Goal: Find specific page/section: Find specific page/section

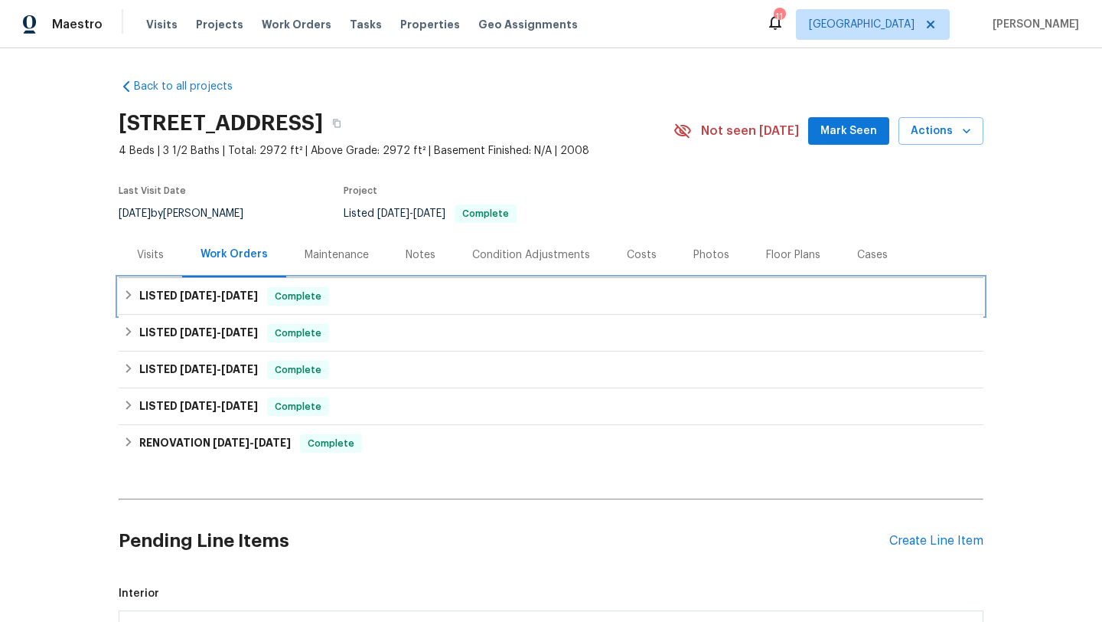
click at [357, 293] on div "LISTED [DATE] - [DATE] Complete" at bounding box center [551, 296] width 856 height 18
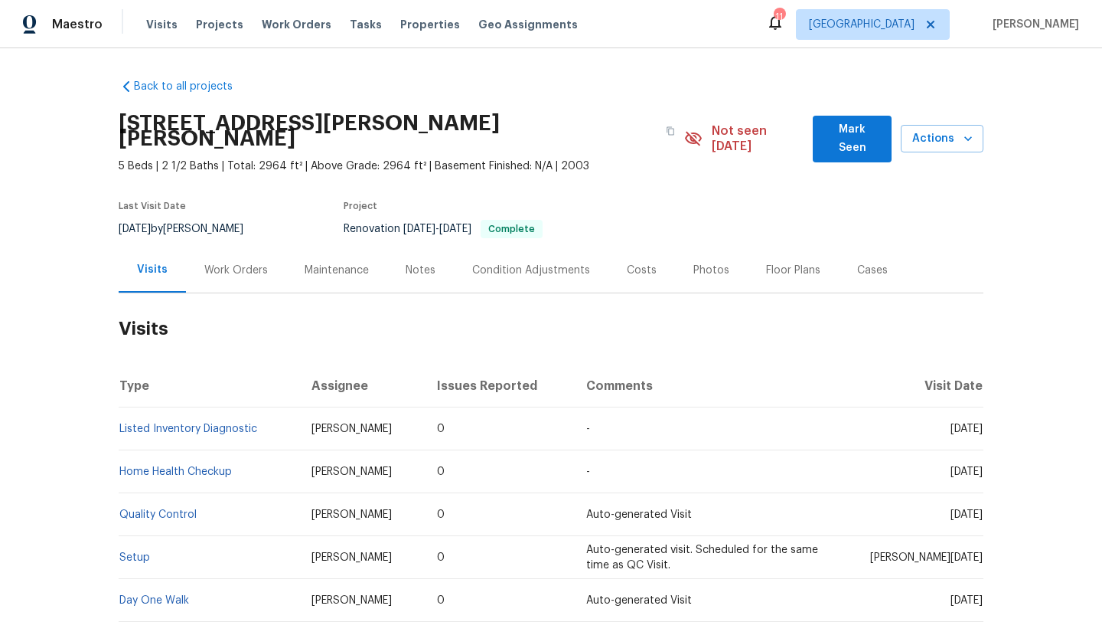
click at [233, 220] on div "[DATE] by [PERSON_NAME]" at bounding box center [190, 229] width 143 height 18
click at [233, 220] on div "8/7/2025 by Carl Biederman" at bounding box center [190, 229] width 143 height 18
copy div "8/7/2025 by Carl Biederman"
click at [211, 263] on div "Work Orders" at bounding box center [236, 270] width 64 height 15
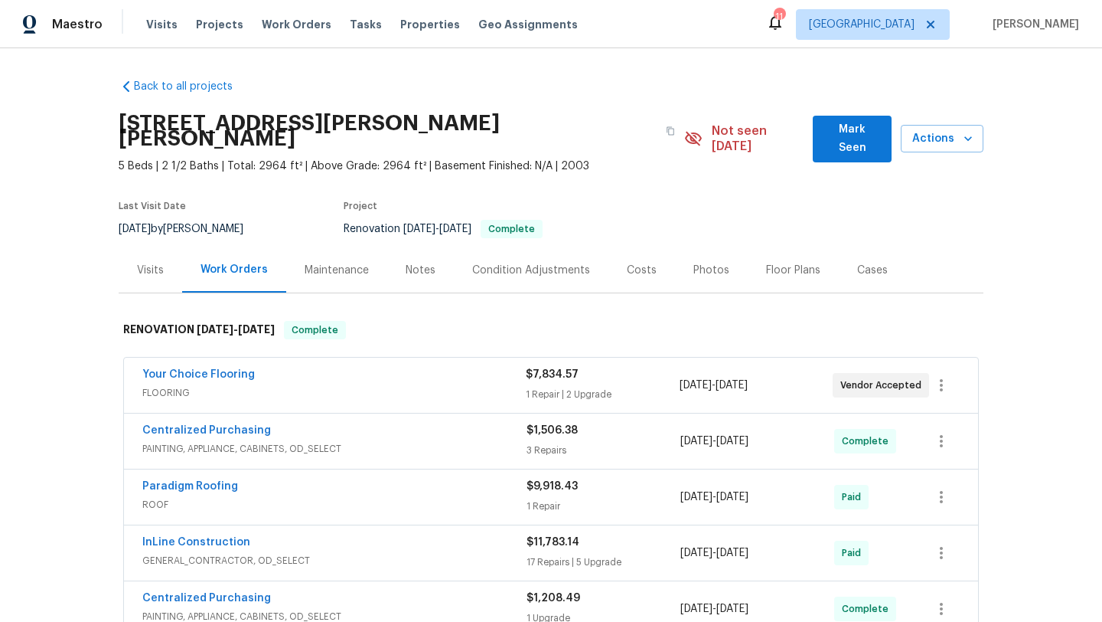
click at [291, 385] on span "FLOORING" at bounding box center [334, 392] width 384 height 15
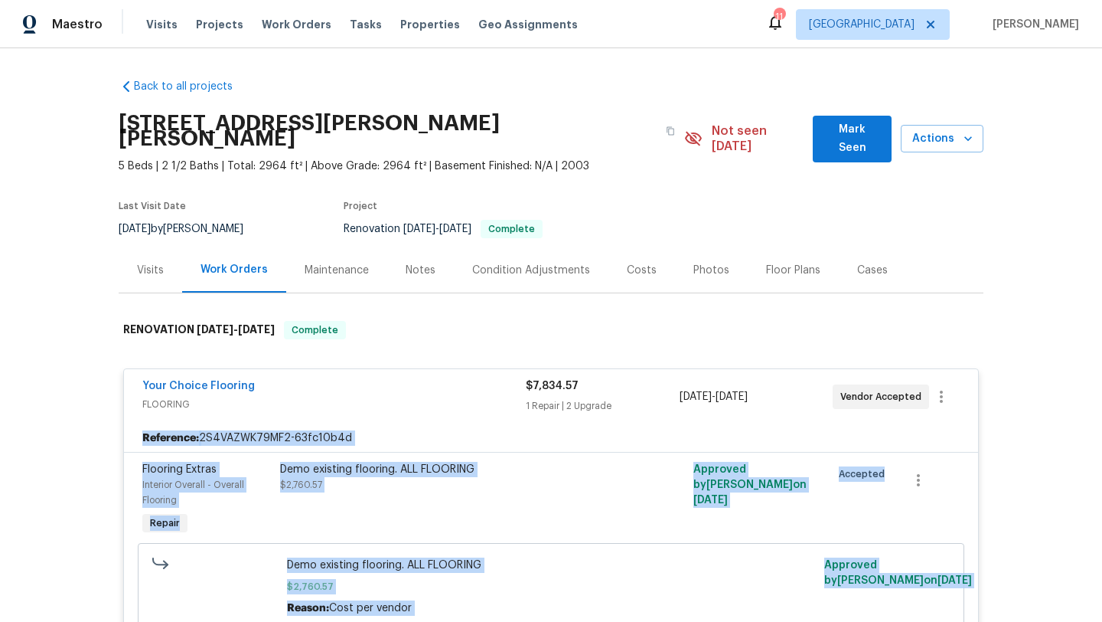
drag, startPoint x: 126, startPoint y: 369, endPoint x: 931, endPoint y: 381, distance: 805.4
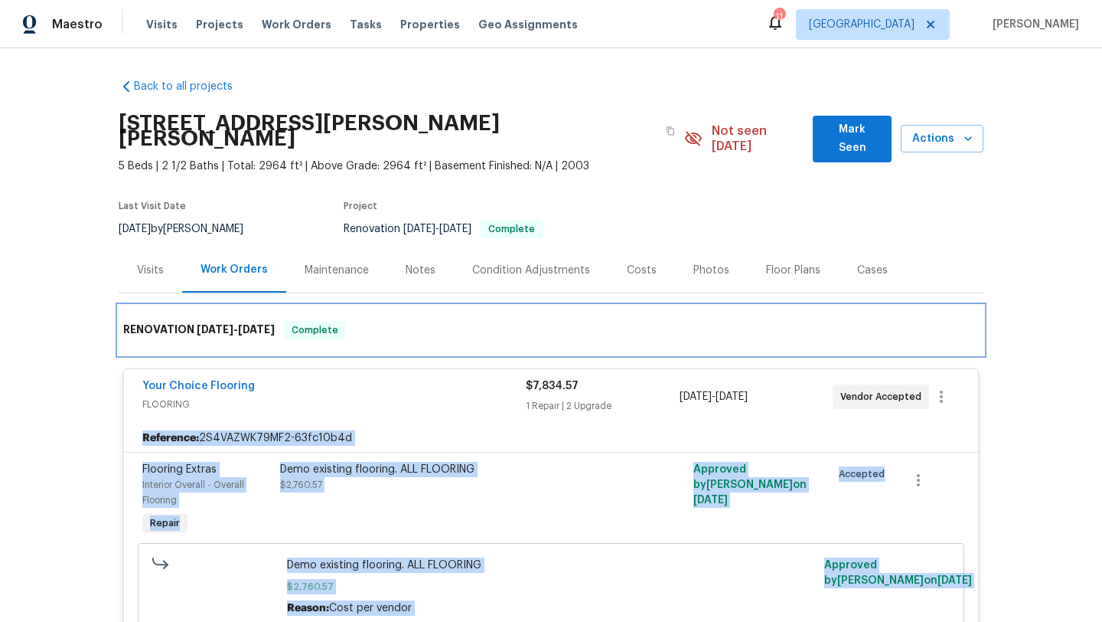
click at [931, 321] on div "RENOVATION 6/17/25 - 7/4/25 Complete" at bounding box center [551, 330] width 856 height 18
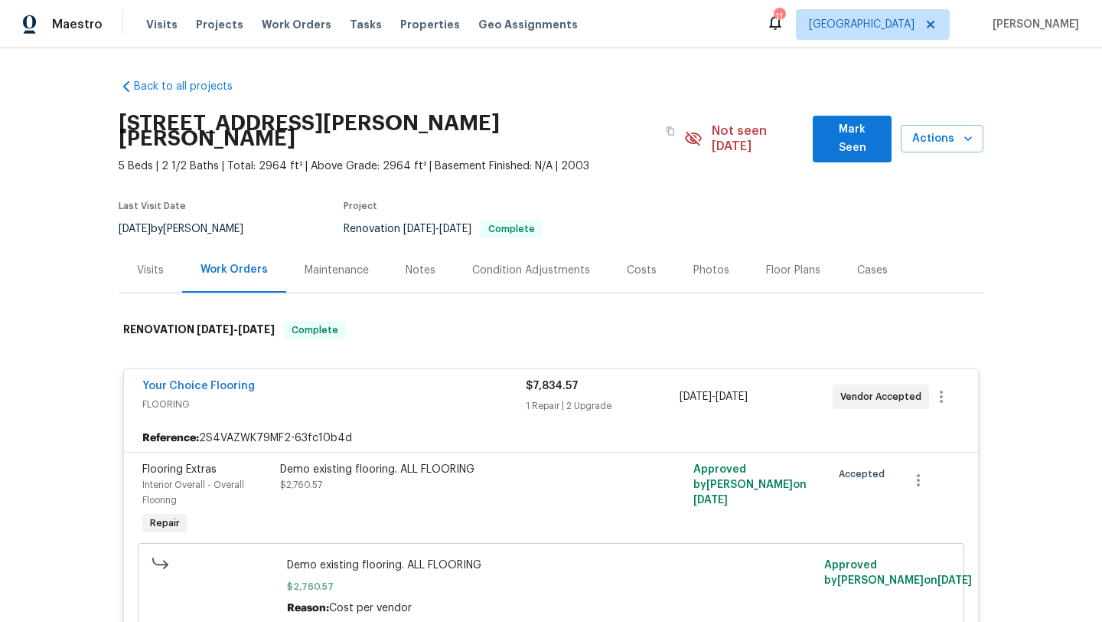
click at [83, 397] on div "Back to all projects 11 Ponce Deleon Dr, Palm Coast, FL 32164 5 Beds | 2 1/2 Ba…" at bounding box center [551, 334] width 1102 height 573
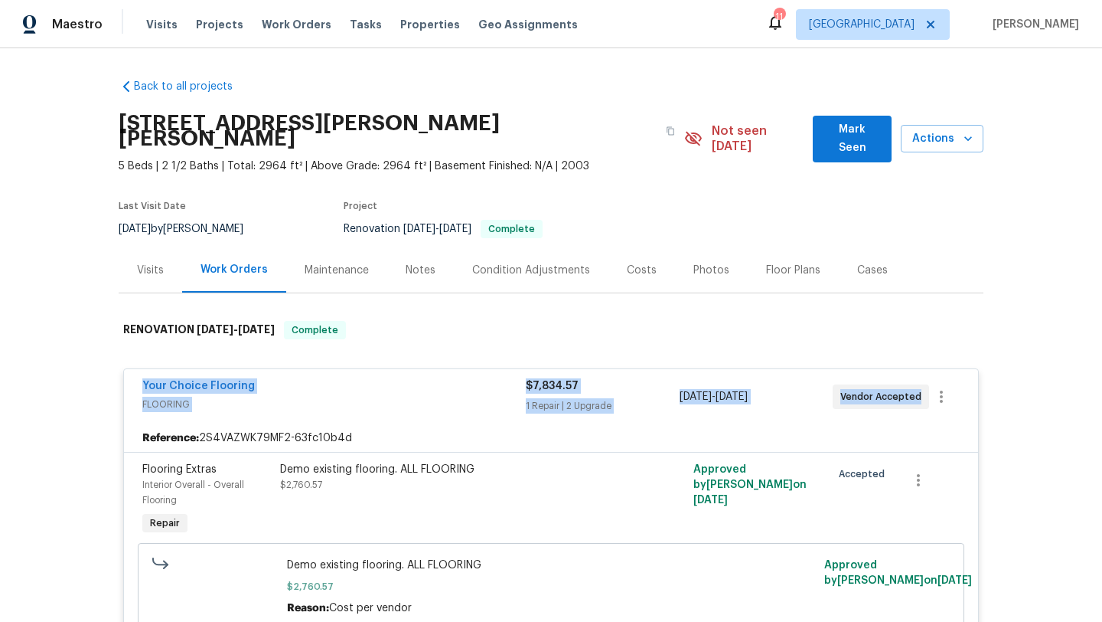
drag, startPoint x: 134, startPoint y: 365, endPoint x: 959, endPoint y: 403, distance: 826.1
click at [959, 403] on div "Your Choice Flooring FLOORING $7,834.57 1 Repair | 2 Upgrade 6/18/2025 - 7/4/20…" at bounding box center [551, 396] width 854 height 55
copy div "Your Choice Flooring FLOORING $7,834.57 1 Repair | 2 Upgrade 6/18/2025 - 7/4/20…"
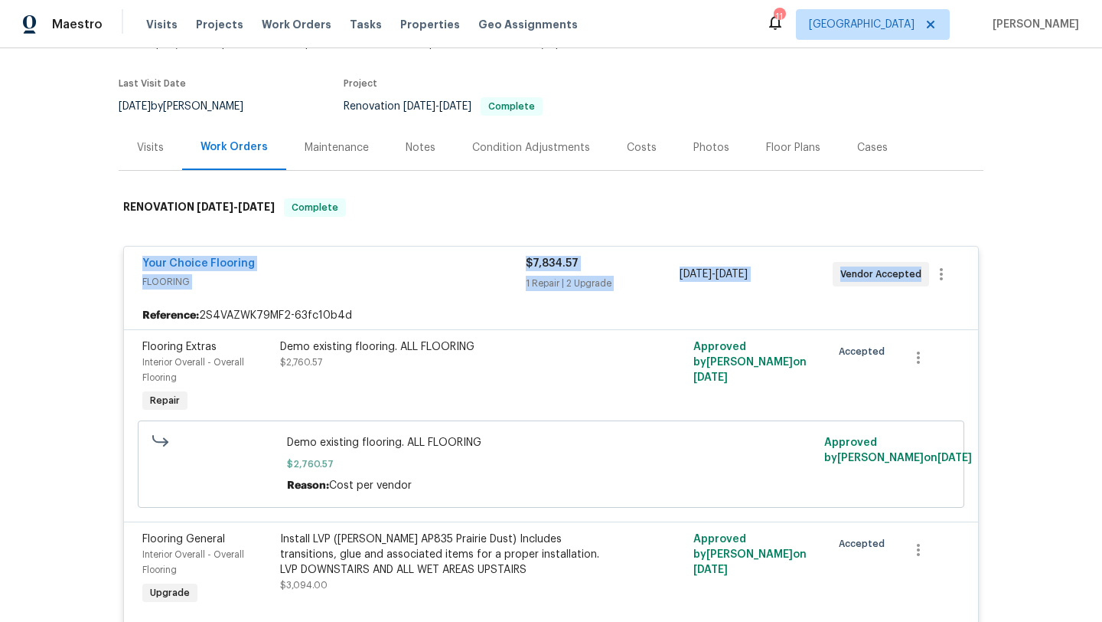
scroll to position [130, 0]
